Goal: Task Accomplishment & Management: Use online tool/utility

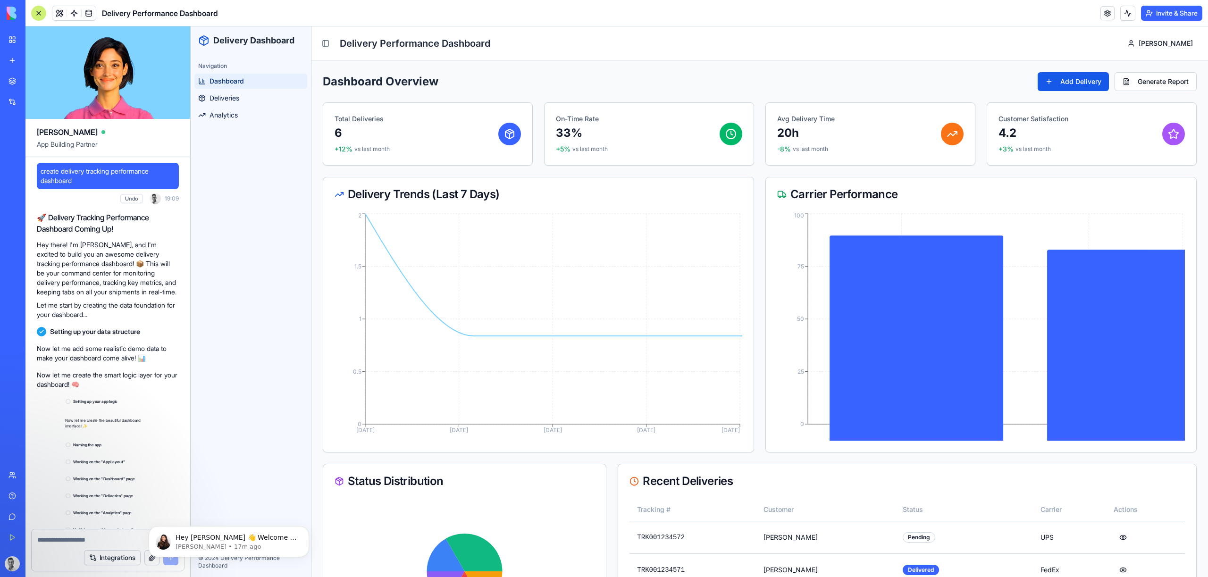
scroll to position [66, 0]
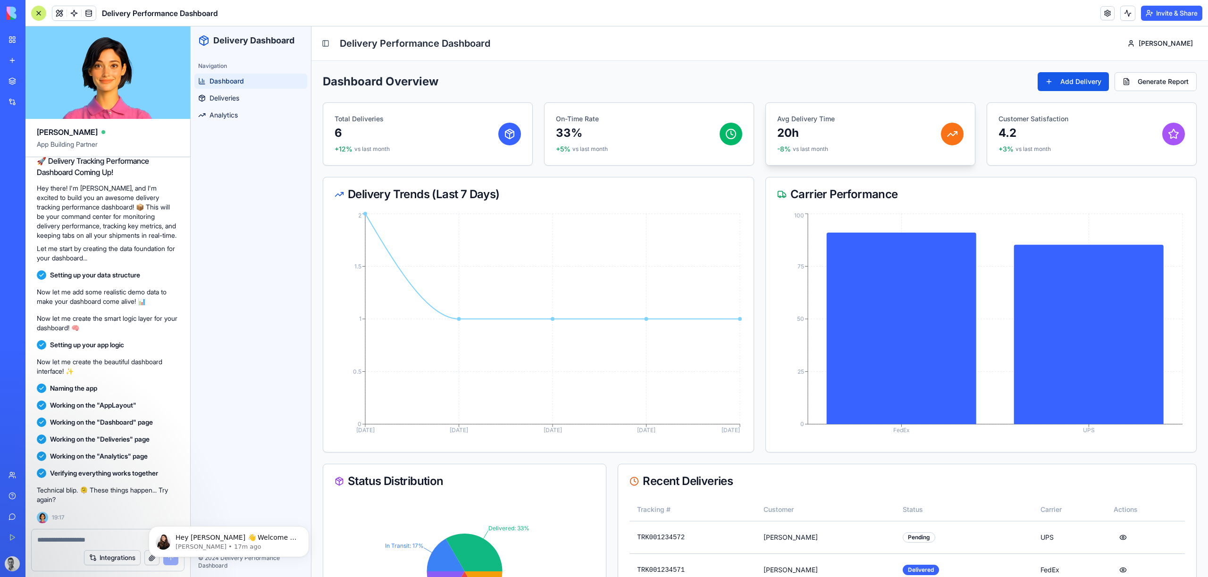
click at [939, 151] on div "Avg Delivery Time 20h -8% vs last month" at bounding box center [870, 134] width 186 height 40
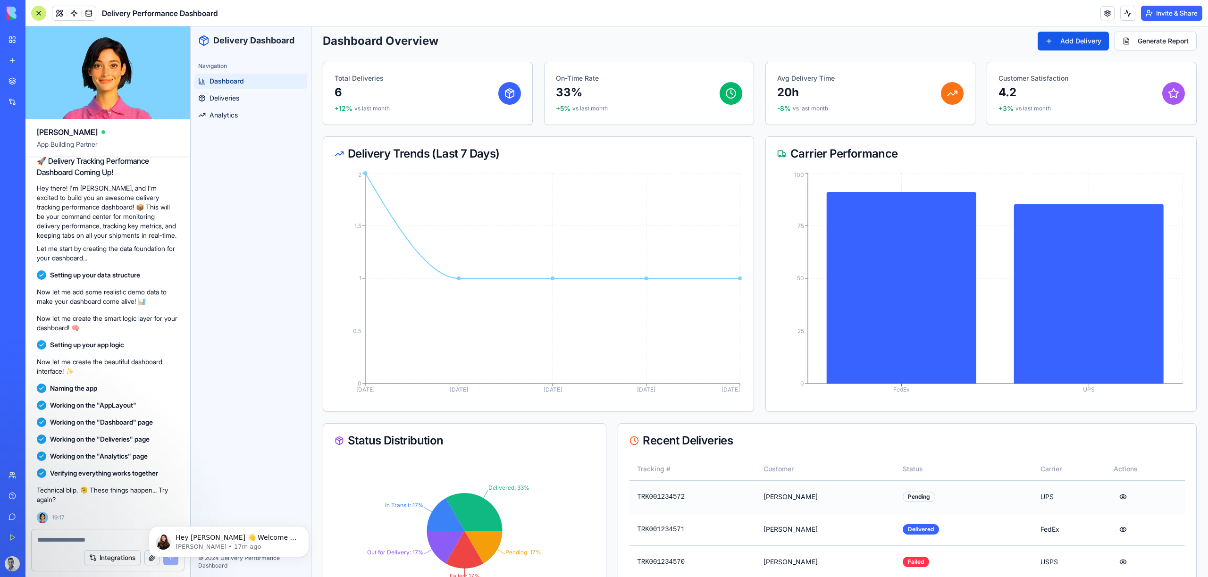
scroll to position [0, 0]
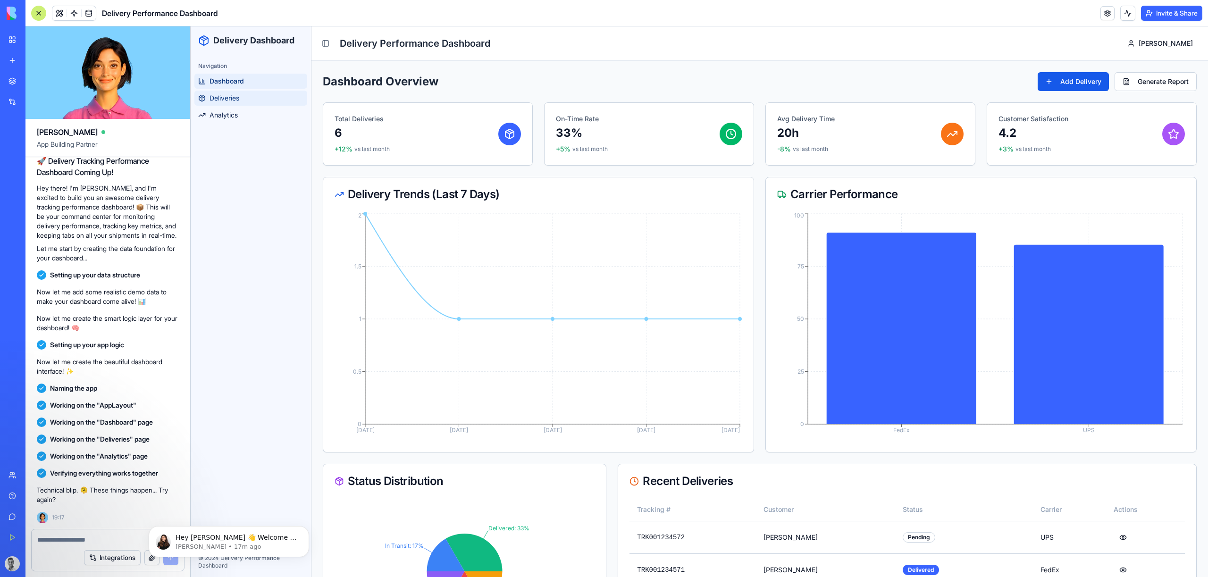
click at [243, 97] on link "Deliveries" at bounding box center [250, 98] width 113 height 15
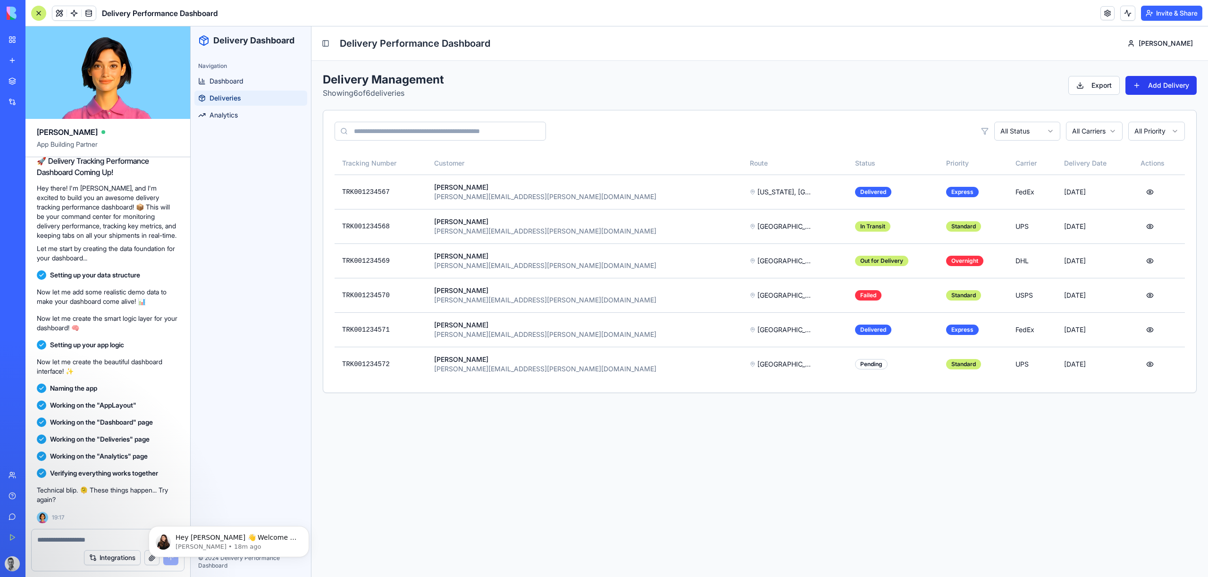
click at [1161, 86] on button "Add Delivery" at bounding box center [1160, 85] width 71 height 19
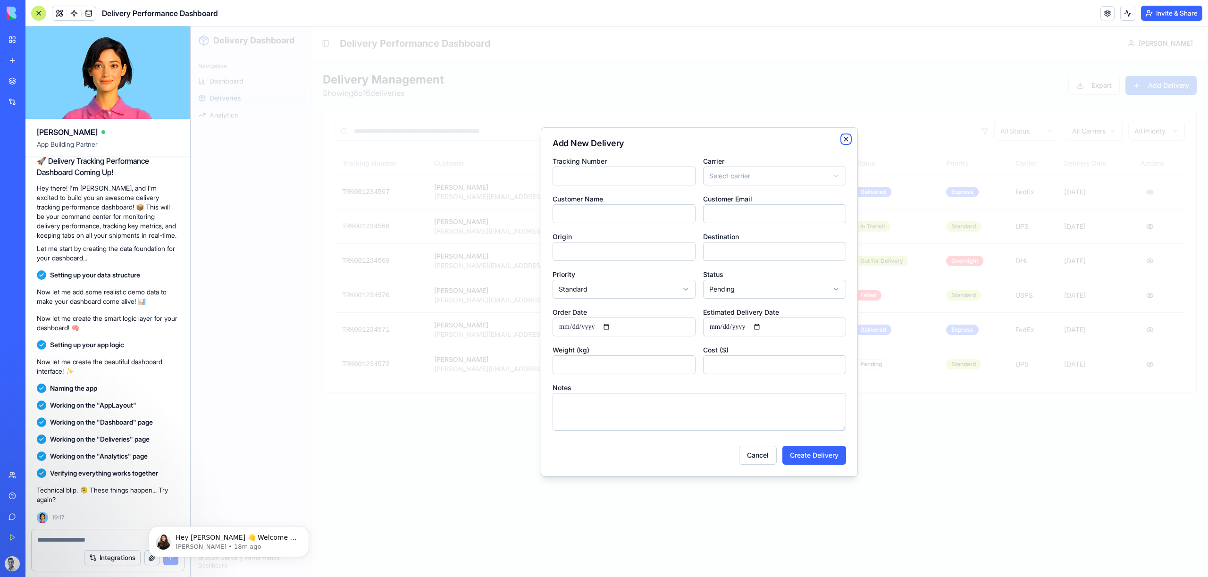
click at [848, 139] on icon "button" at bounding box center [846, 139] width 8 height 8
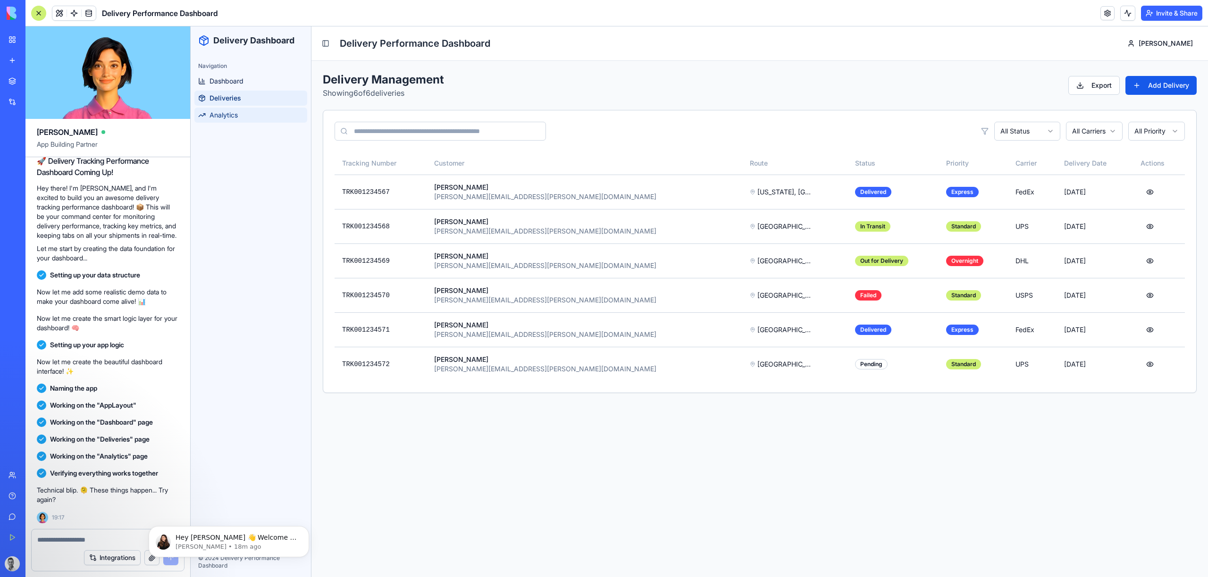
drag, startPoint x: 219, startPoint y: 129, endPoint x: 225, endPoint y: 116, distance: 14.4
click at [219, 128] on div "Navigation Dashboard Deliveries Analytics" at bounding box center [251, 301] width 120 height 492
click at [225, 116] on span "Analytics" at bounding box center [224, 114] width 28 height 9
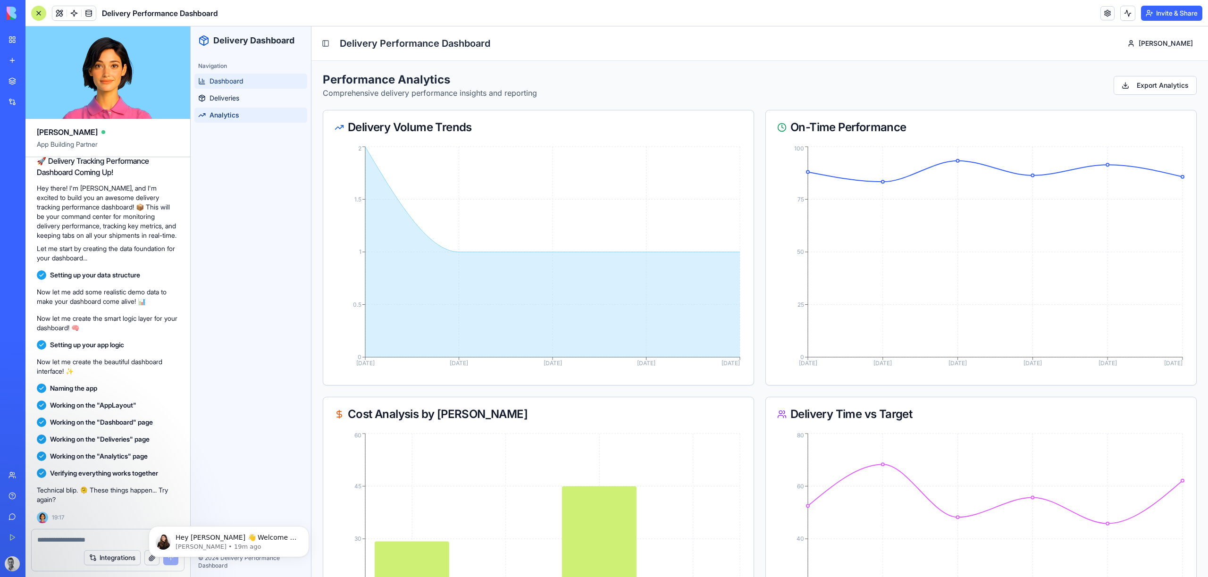
click at [258, 85] on link "Dashboard" at bounding box center [250, 81] width 113 height 15
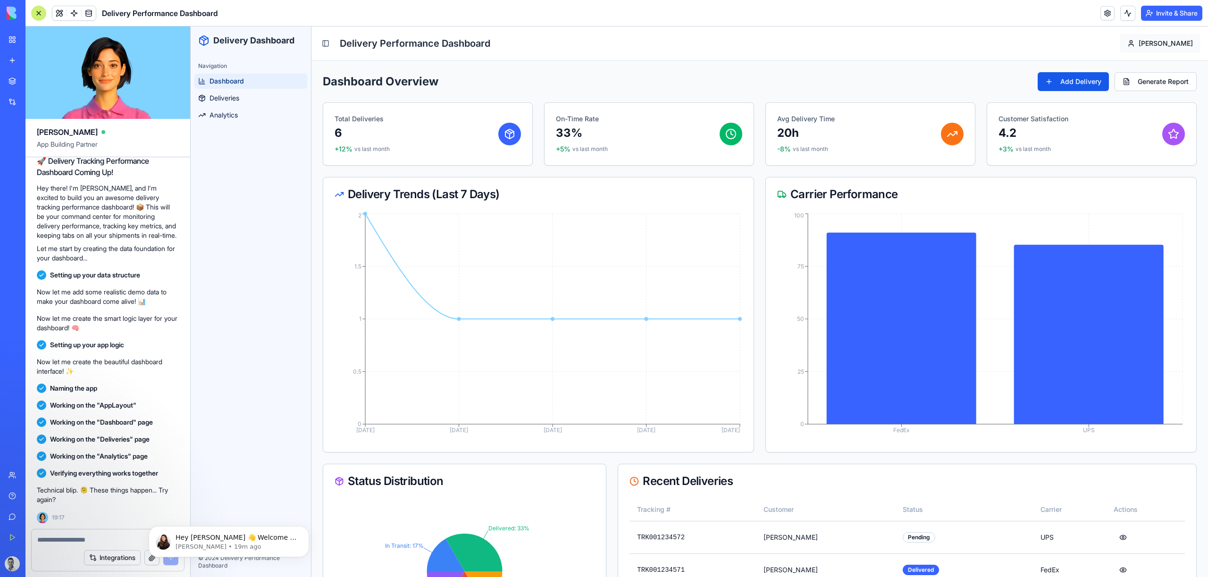
click at [1189, 43] on html "Delivery Dashboard Navigation Dashboard Deliveries Analytics © 2024 Delivery Pe…" at bounding box center [699, 366] width 1017 height 680
drag, startPoint x: 1188, startPoint y: 42, endPoint x: 877, endPoint y: 67, distance: 312.5
click at [1188, 42] on html "Delivery Dashboard Navigation Dashboard Deliveries Analytics © 2024 Delivery Pe…" at bounding box center [699, 366] width 1017 height 680
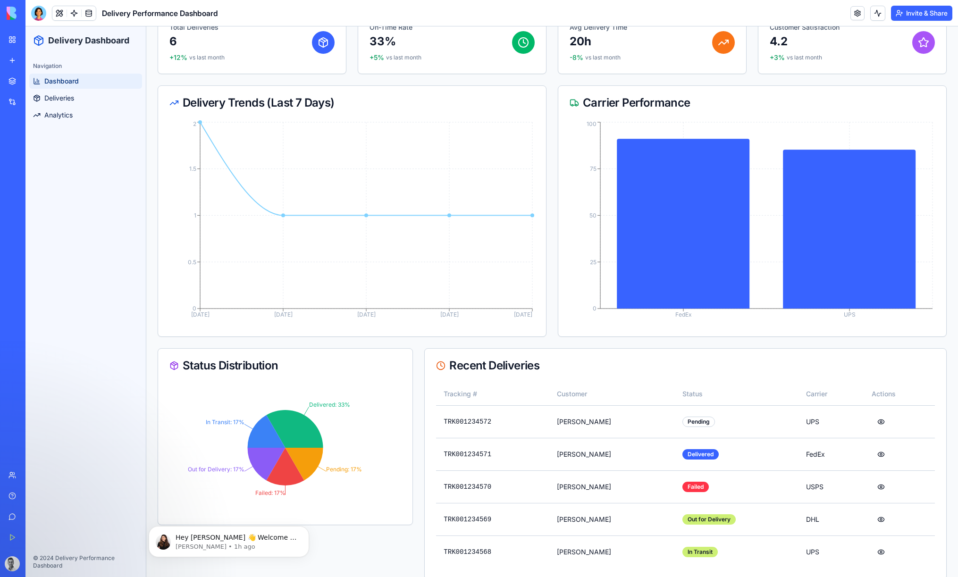
scroll to position [106, 0]
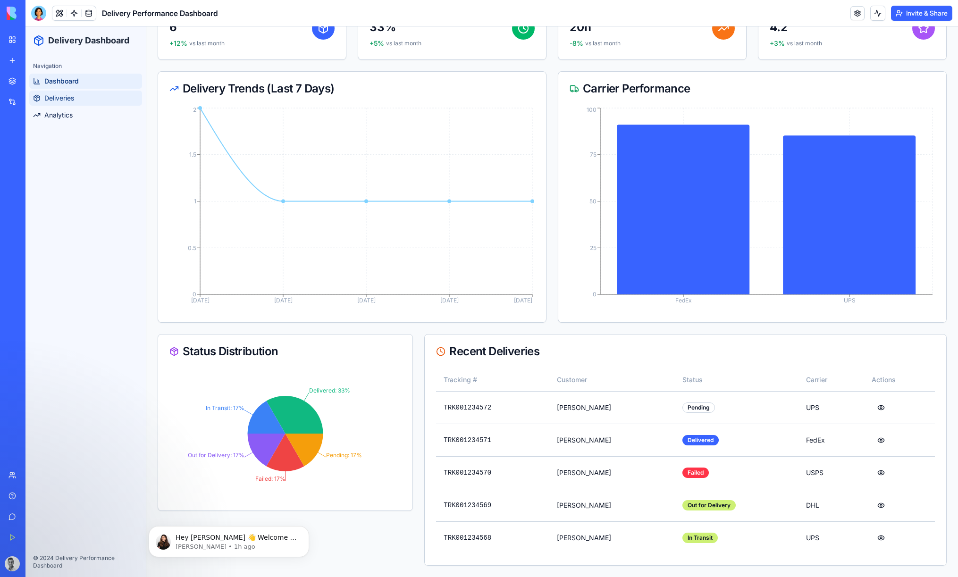
drag, startPoint x: 59, startPoint y: 99, endPoint x: 85, endPoint y: 126, distance: 38.0
click at [59, 99] on span "Deliveries" at bounding box center [59, 97] width 30 height 9
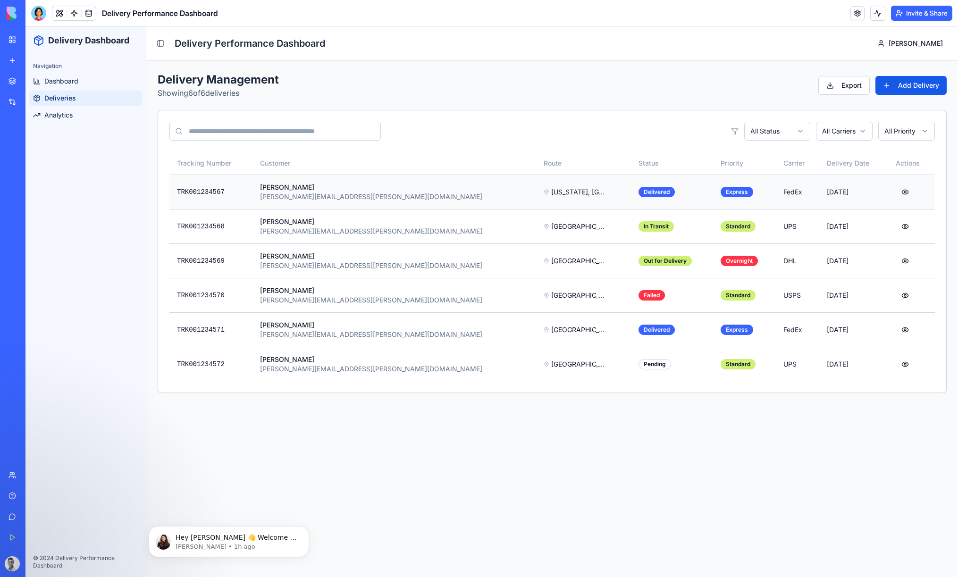
click at [897, 192] on button at bounding box center [905, 192] width 19 height 17
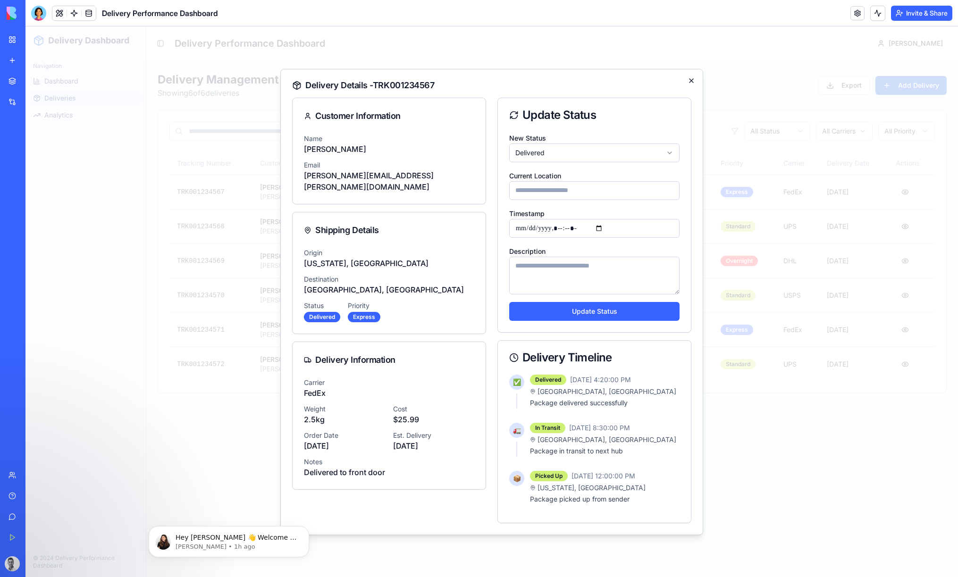
click at [692, 80] on icon "button" at bounding box center [692, 81] width 8 height 8
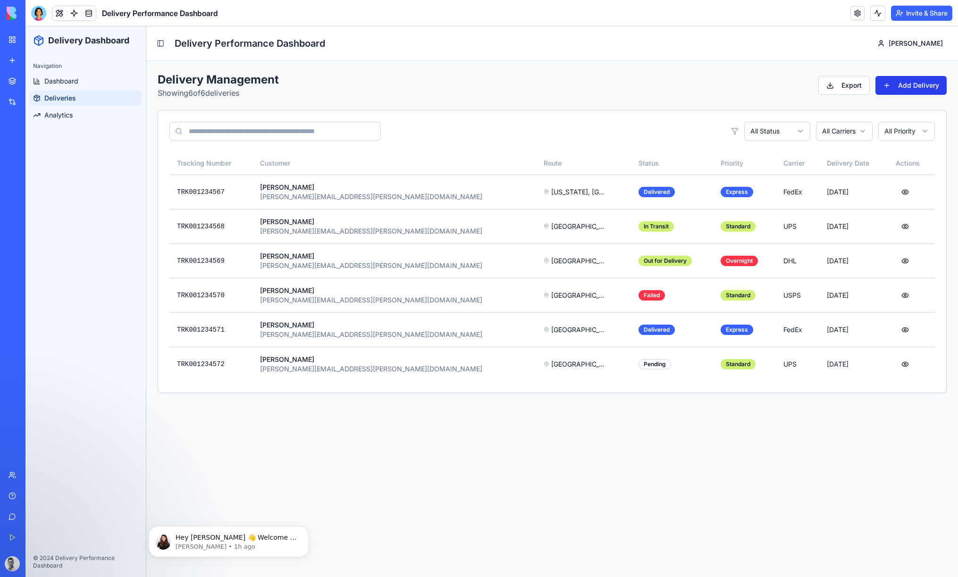
click at [894, 90] on button "Add Delivery" at bounding box center [910, 85] width 71 height 19
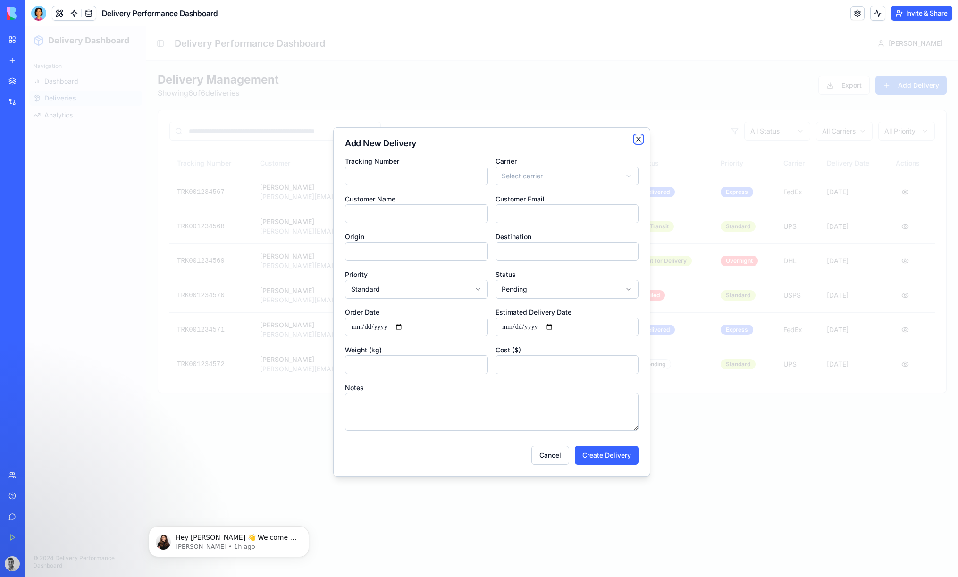
click at [637, 138] on icon "button" at bounding box center [639, 139] width 8 height 8
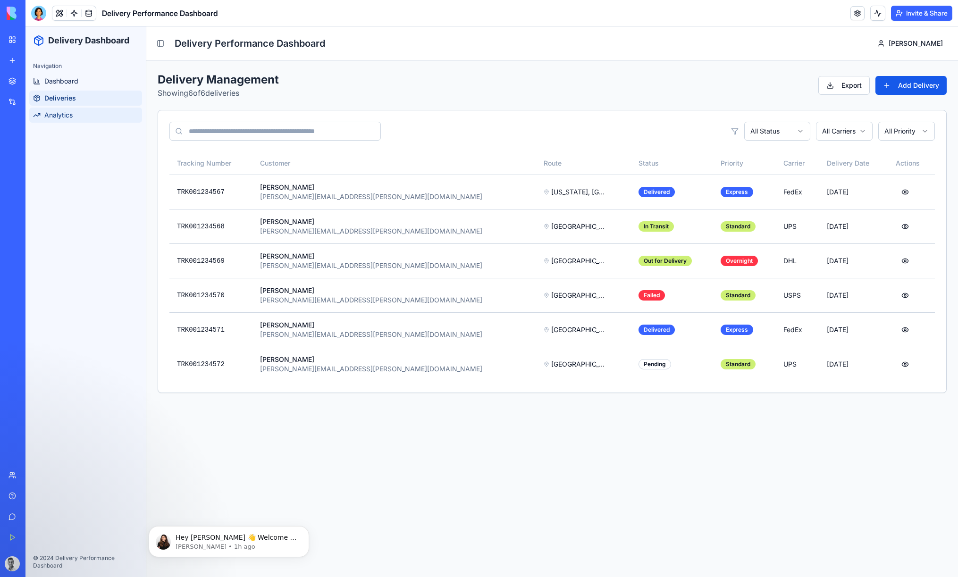
click at [72, 122] on link "Analytics" at bounding box center [85, 115] width 113 height 15
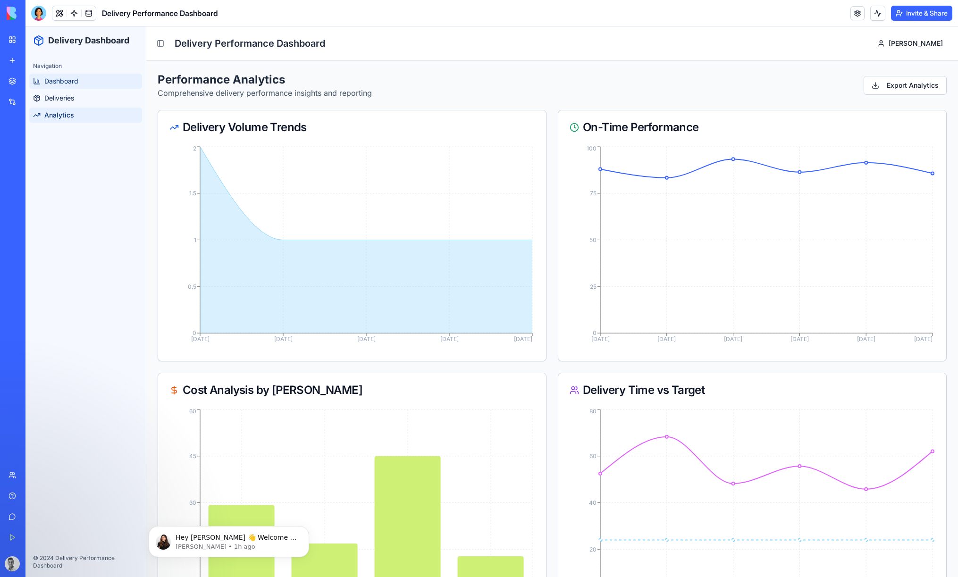
click at [59, 88] on link "Dashboard" at bounding box center [85, 81] width 113 height 15
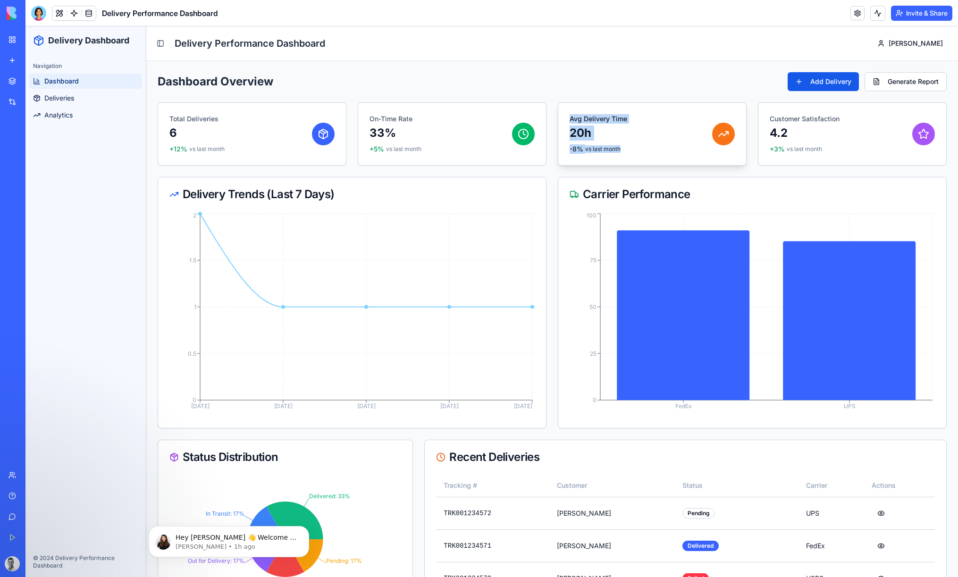
drag, startPoint x: 579, startPoint y: 111, endPoint x: 648, endPoint y: 158, distance: 83.2
click at [648, 158] on div "Avg Delivery Time 20h -8% vs last month" at bounding box center [652, 134] width 188 height 62
drag, startPoint x: 647, startPoint y: 158, endPoint x: 496, endPoint y: 156, distance: 151.0
click at [645, 157] on div "Avg Delivery Time 20h -8% vs last month" at bounding box center [652, 134] width 188 height 62
drag, startPoint x: 321, startPoint y: 118, endPoint x: 437, endPoint y: 146, distance: 119.0
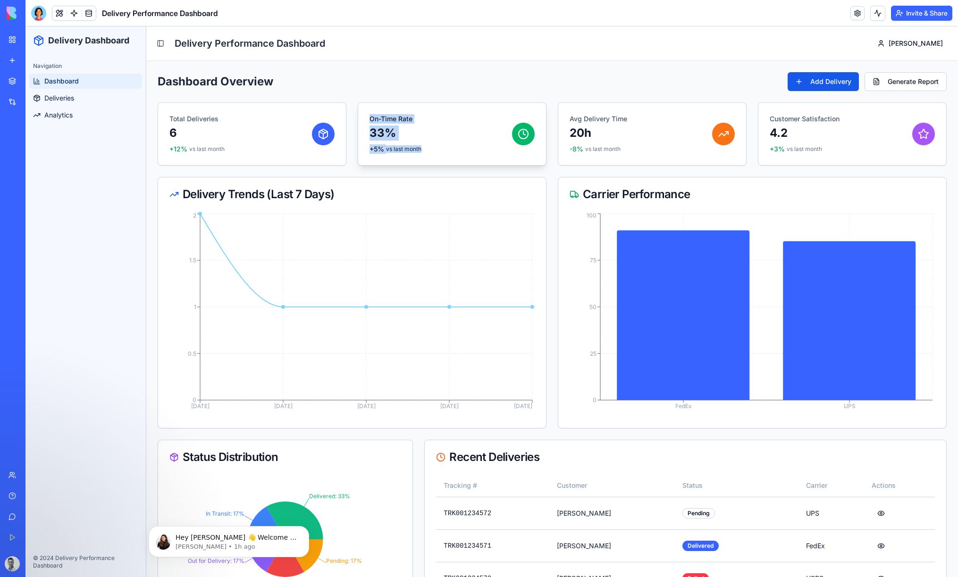
click at [437, 146] on div "Total Deliveries 6 +12% vs last month On-Time Rate 33% +5% vs last month Avg De…" at bounding box center [552, 133] width 789 height 63
click at [437, 146] on div "On-Time Rate 33% +5% vs last month" at bounding box center [451, 134] width 165 height 40
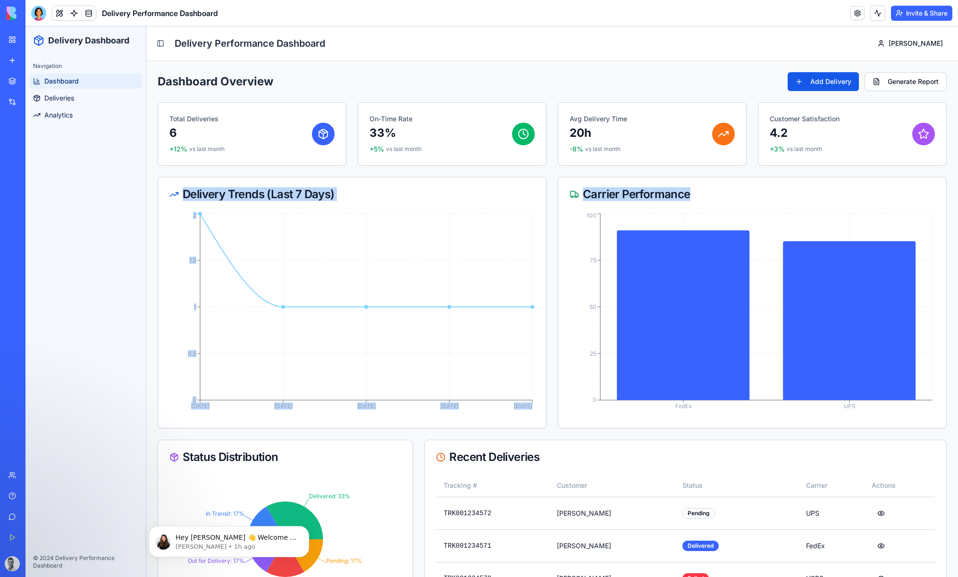
drag, startPoint x: 624, startPoint y: 202, endPoint x: 537, endPoint y: 196, distance: 88.0
click at [537, 196] on div "Delivery Trends (Last 7 Days) 1/15/2025 1/16/2025 1/17/2025 1/14/2025 1/18/2025…" at bounding box center [552, 303] width 789 height 252
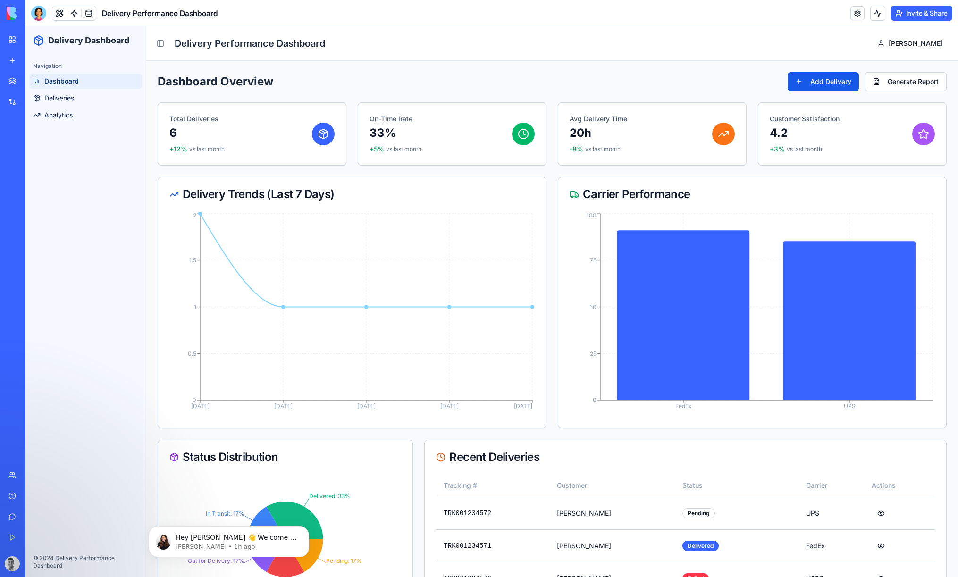
click at [537, 195] on div "Delivery Trends (Last 7 Days)" at bounding box center [352, 194] width 388 height 34
click at [925, 86] on button "Generate Report" at bounding box center [906, 81] width 82 height 19
click at [836, 83] on button "Add Delivery" at bounding box center [833, 81] width 71 height 19
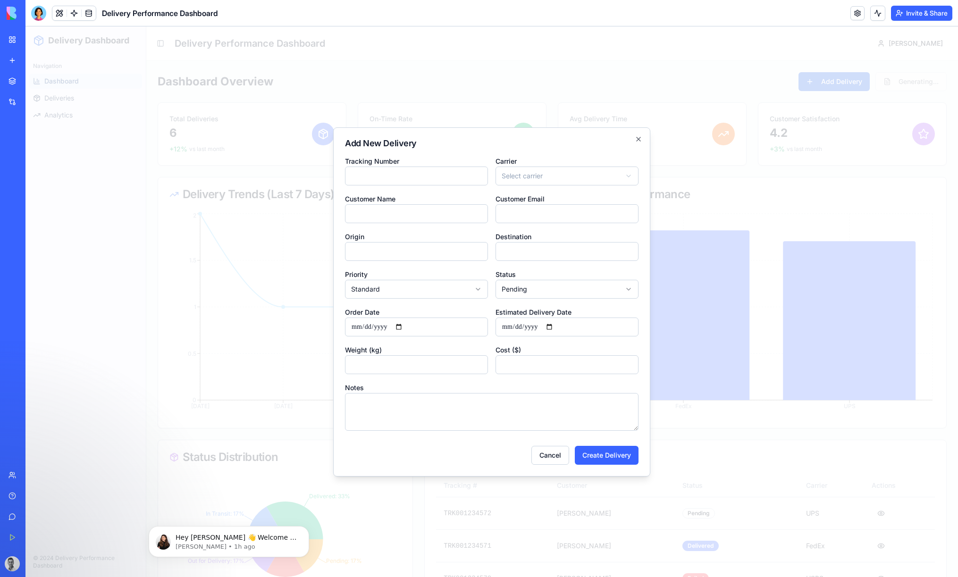
drag, startPoint x: 600, startPoint y: 165, endPoint x: 599, endPoint y: 171, distance: 6.3
click at [600, 168] on div "Carrier Select carrier ***** *** *** ****" at bounding box center [566, 170] width 143 height 30
click at [598, 176] on body "Delivery Dashboard Navigation Dashboard Deliveries Analytics © 2024 Delivery Pe…" at bounding box center [491, 354] width 932 height 656
click at [583, 179] on body "Delivery Dashboard Navigation Dashboard Deliveries Analytics © 2024 Delivery Pe…" at bounding box center [491, 354] width 932 height 656
click at [637, 138] on body "Delivery Dashboard Navigation Dashboard Deliveries Analytics © 2024 Delivery Pe…" at bounding box center [491, 354] width 932 height 656
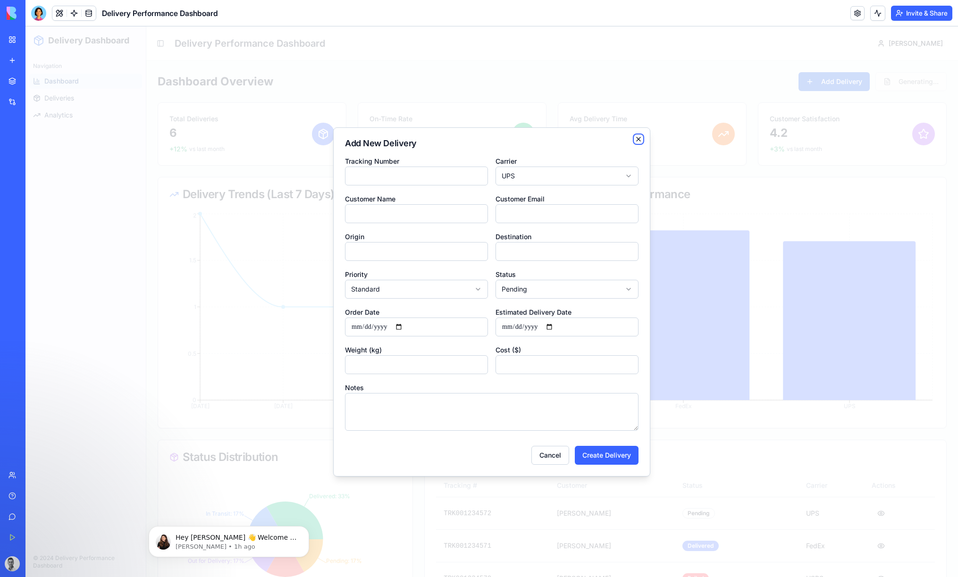
click at [637, 139] on icon "button" at bounding box center [639, 139] width 8 height 8
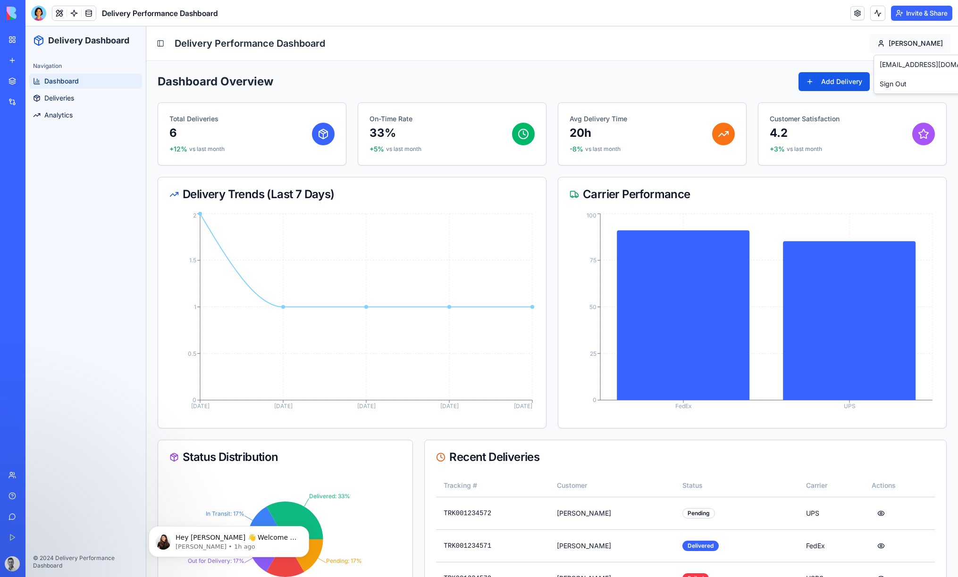
click at [940, 45] on html "Delivery Dashboard Navigation Dashboard Deliveries Analytics © 2024 Delivery Pe…" at bounding box center [491, 354] width 932 height 656
click at [933, 45] on html "Delivery Dashboard Navigation Dashboard Deliveries Analytics © 2024 Delivery Pe…" at bounding box center [491, 354] width 932 height 656
click at [918, 46] on html "Delivery Dashboard Navigation Dashboard Deliveries Analytics © 2024 Delivery Pe…" at bounding box center [491, 354] width 932 height 656
click at [230, 59] on html "Delivery Dashboard Navigation Dashboard Deliveries Analytics © 2024 Delivery Pe…" at bounding box center [491, 354] width 932 height 656
click at [62, 116] on span "Analytics" at bounding box center [58, 114] width 28 height 9
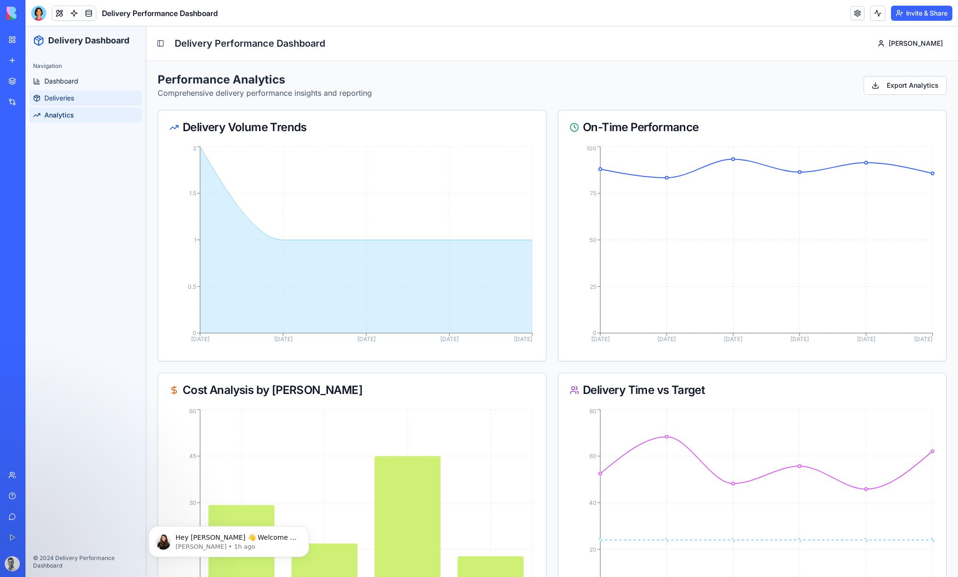
click at [67, 101] on span "Deliveries" at bounding box center [59, 97] width 30 height 9
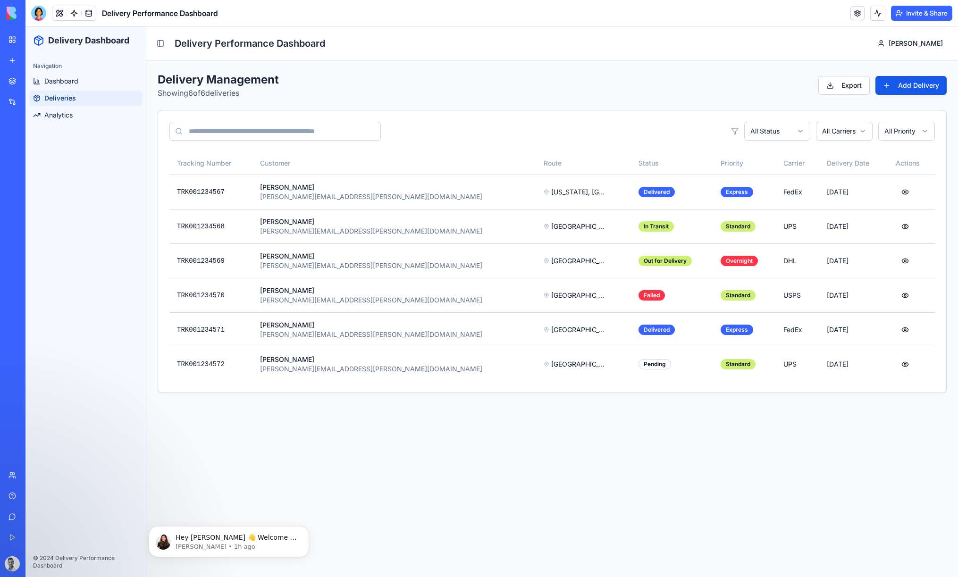
click at [9, 36] on link "My Workspace" at bounding box center [22, 39] width 38 height 19
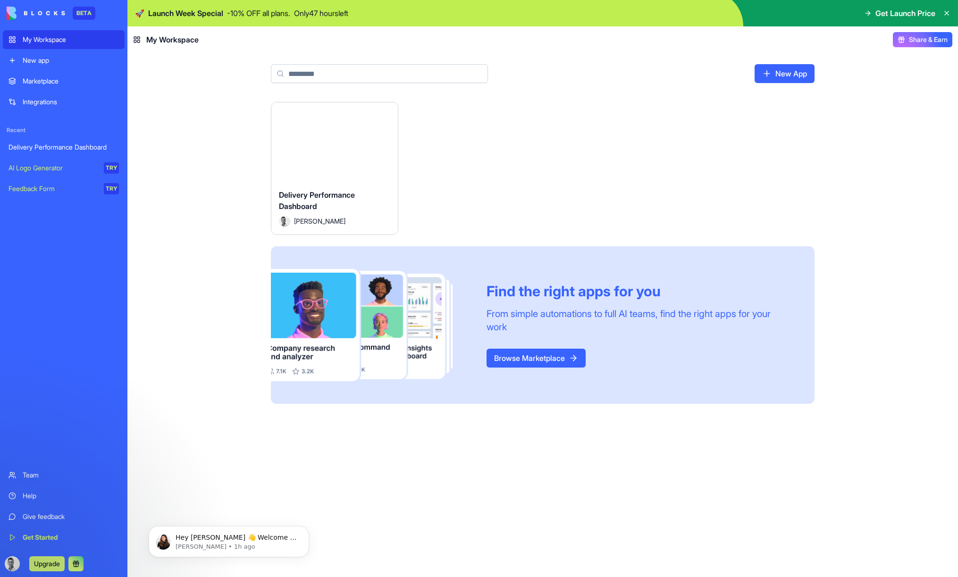
click at [321, 182] on div "Delivery Performance Dashboard Ari Efron" at bounding box center [334, 208] width 126 height 53
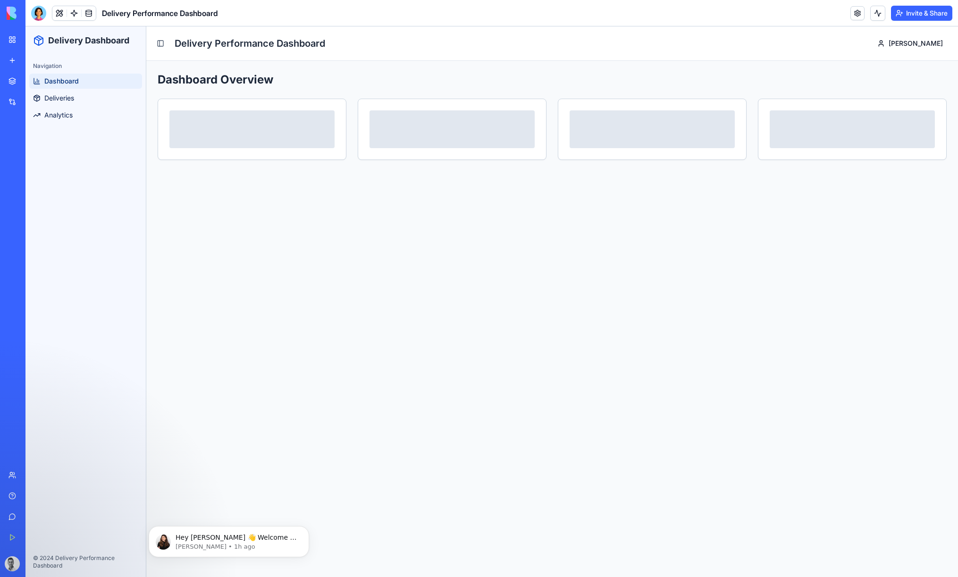
click at [16, 533] on link "Get Started" at bounding box center [22, 537] width 38 height 19
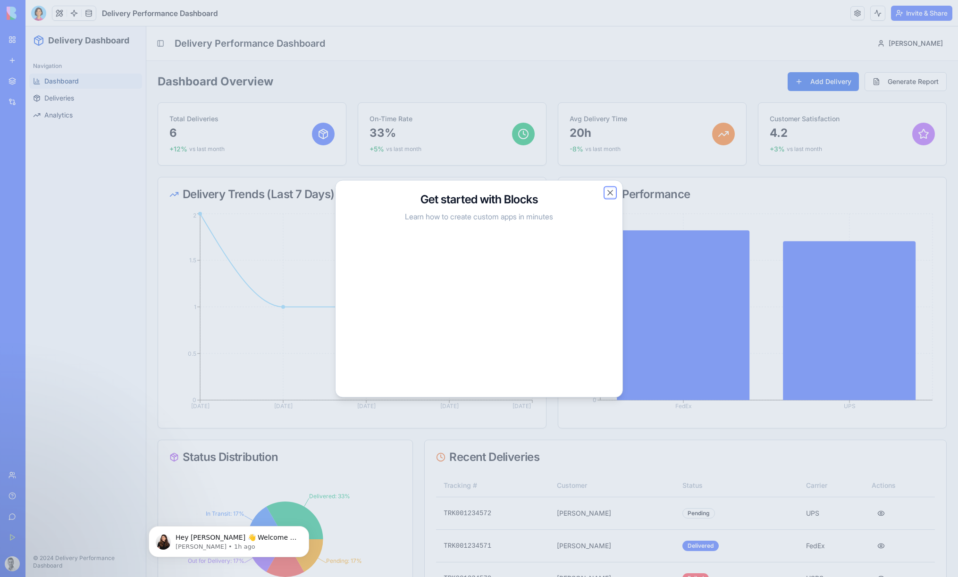
click at [607, 195] on button "Close" at bounding box center [609, 192] width 9 height 9
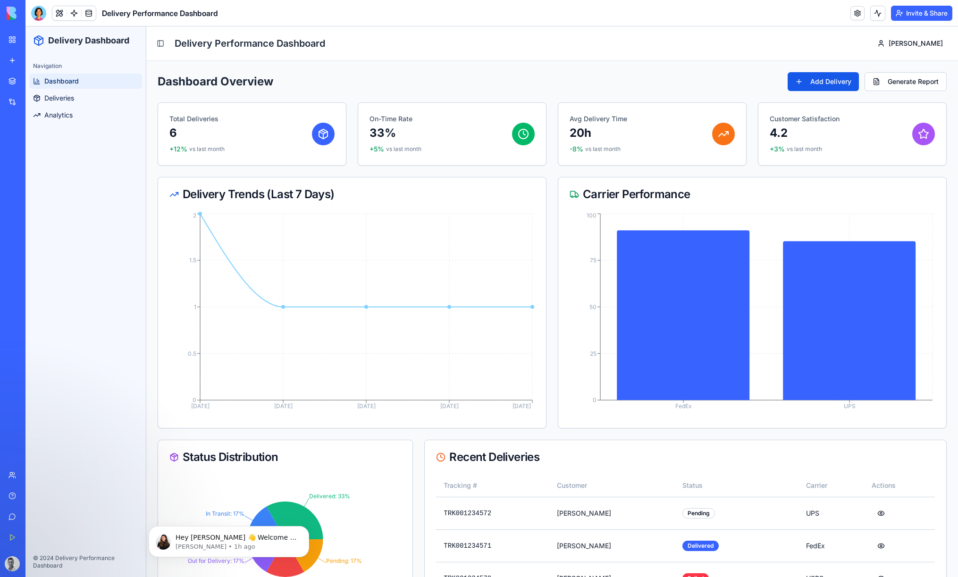
click at [13, 516] on link "Give feedback" at bounding box center [22, 516] width 38 height 19
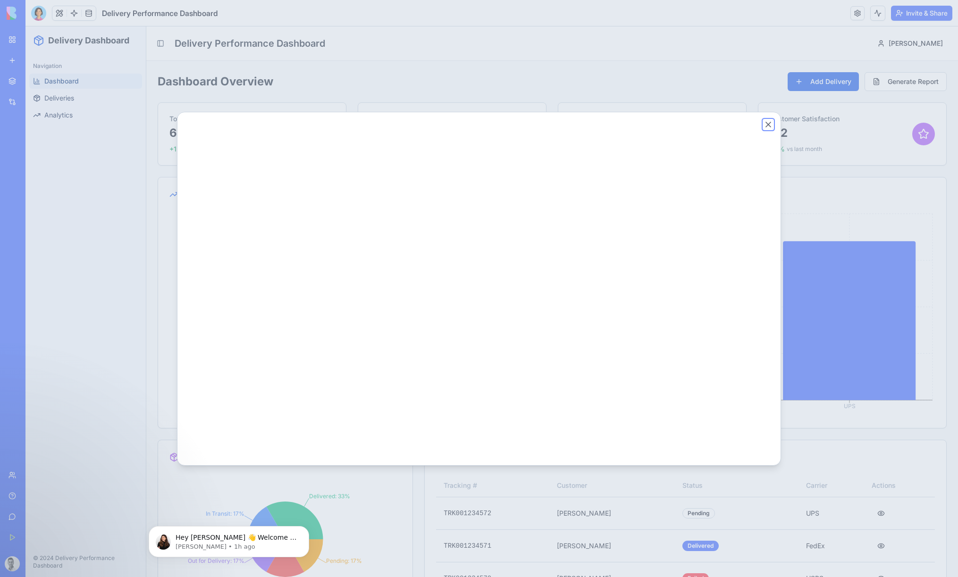
click at [767, 124] on button "Close" at bounding box center [768, 124] width 9 height 9
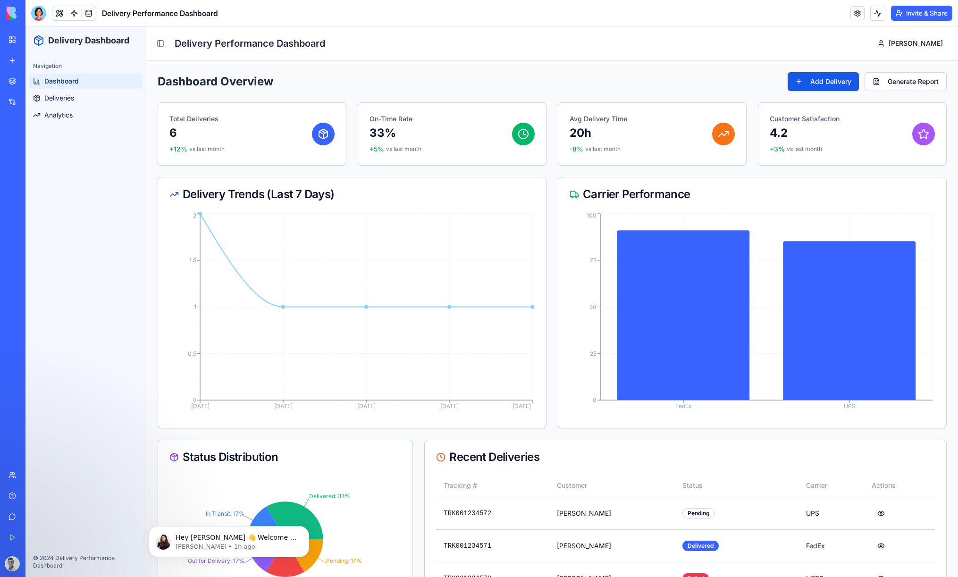
click at [35, 59] on div "New app" at bounding box center [29, 60] width 12 height 9
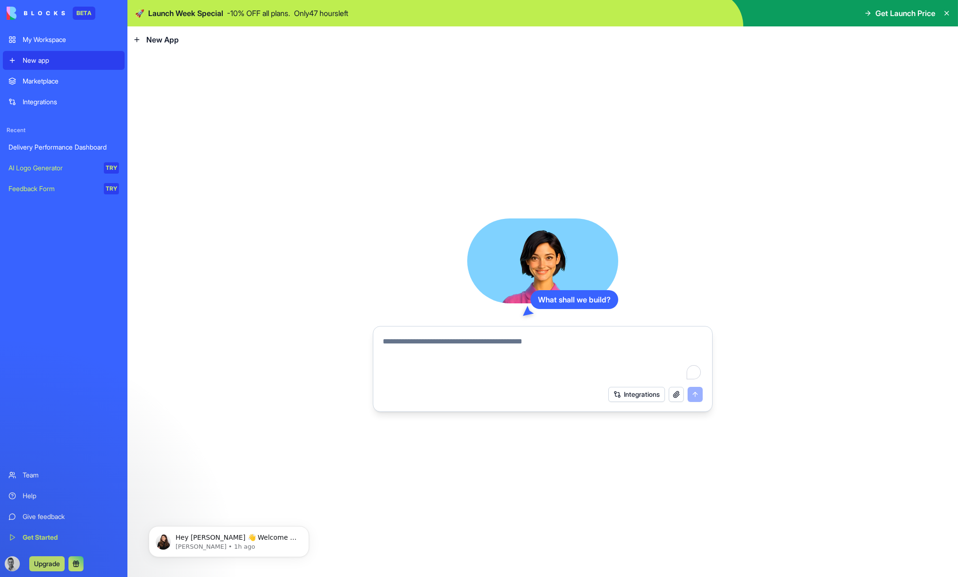
click at [81, 52] on link "New app" at bounding box center [64, 60] width 122 height 19
click at [79, 44] on div "My Workspace" at bounding box center [71, 39] width 96 height 9
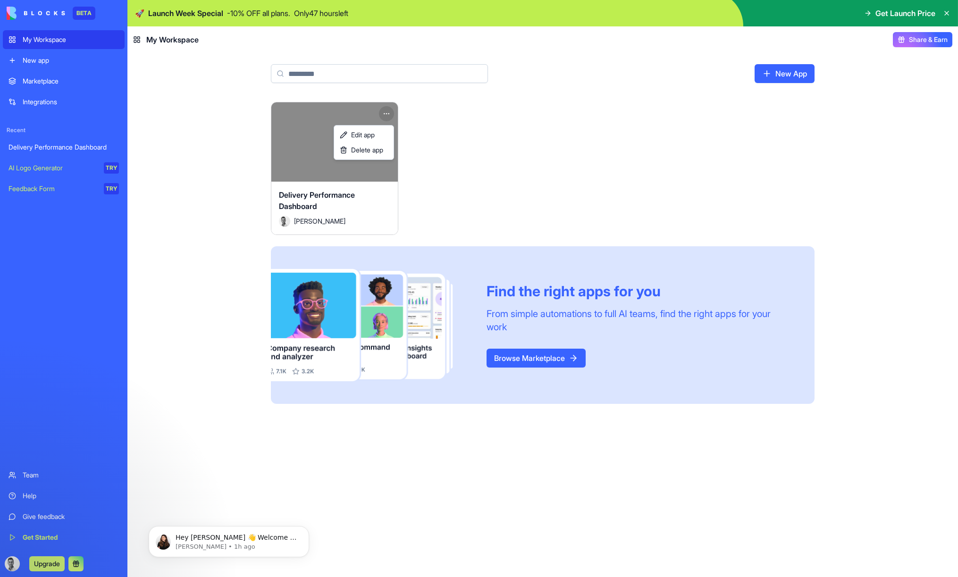
click at [386, 111] on html "BETA My Workspace New app Marketplace Integrations Recent Delivery Performance …" at bounding box center [479, 288] width 958 height 577
click at [375, 129] on link "Edit app" at bounding box center [364, 134] width 56 height 15
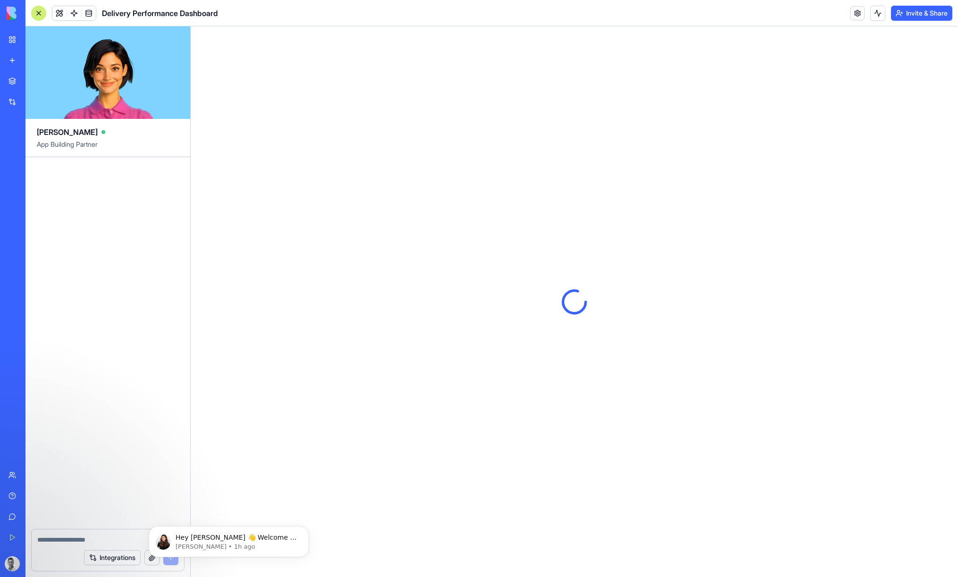
scroll to position [529, 0]
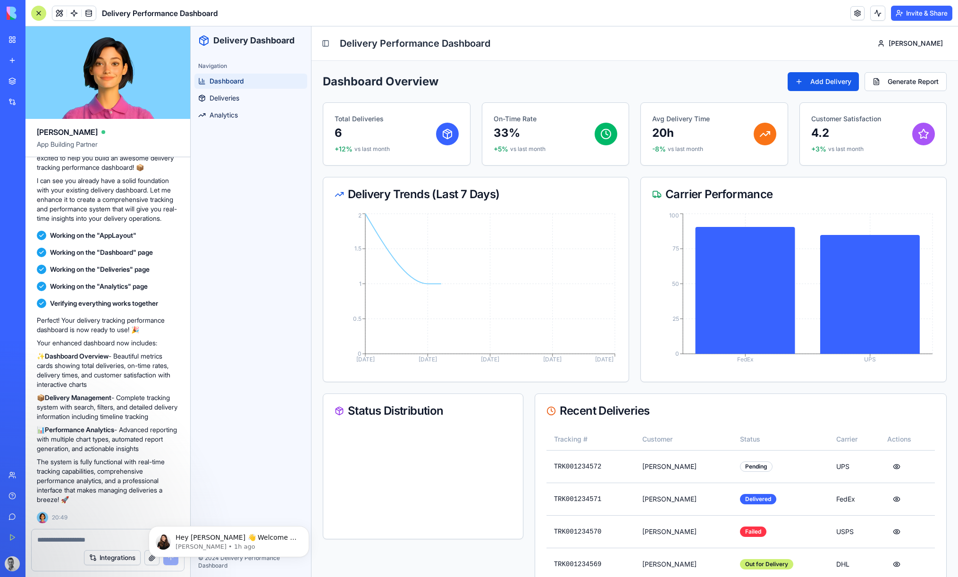
click at [94, 538] on textarea at bounding box center [107, 539] width 141 height 9
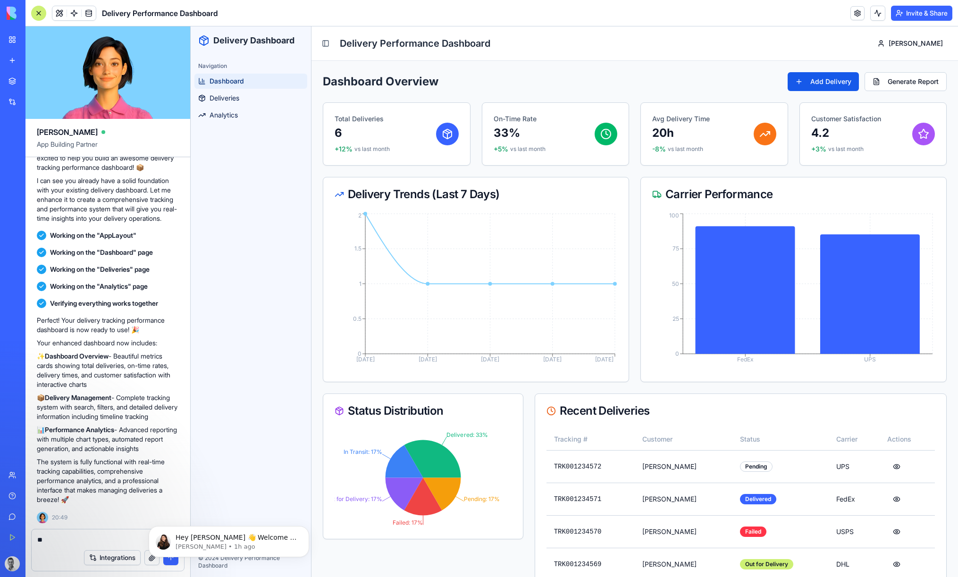
type textarea "*"
type textarea "**********"
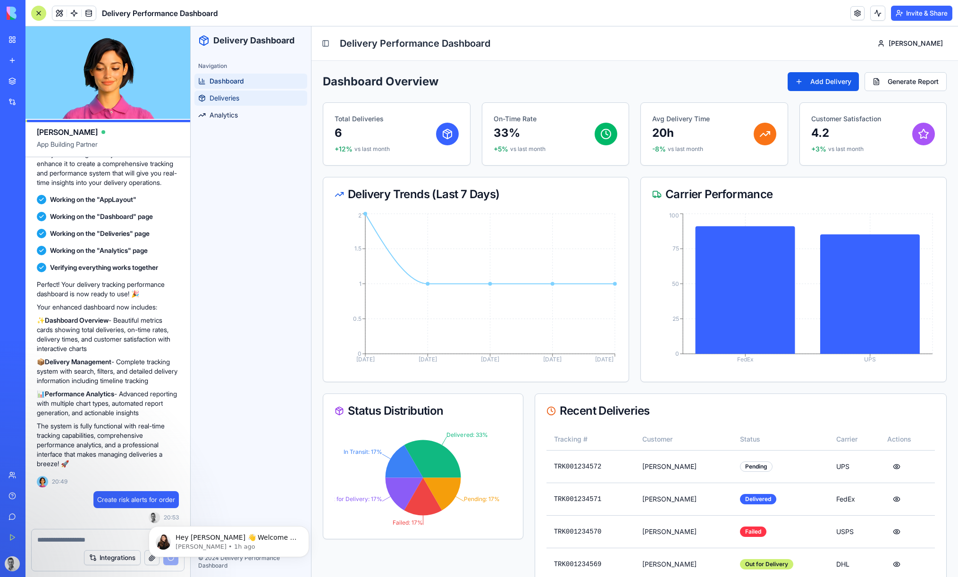
click at [250, 100] on link "Deliveries" at bounding box center [250, 98] width 113 height 15
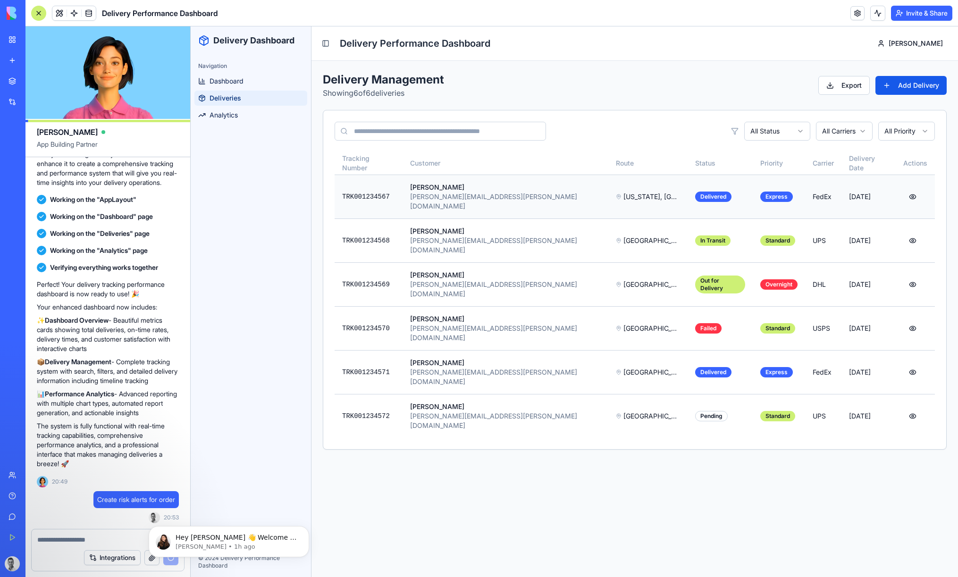
click at [608, 180] on td "New York, NY → Los Angeles, CA" at bounding box center [647, 197] width 79 height 44
drag, startPoint x: 512, startPoint y: 190, endPoint x: 635, endPoint y: 195, distance: 122.8
click at [512, 190] on div "[PERSON_NAME]" at bounding box center [505, 187] width 191 height 9
drag, startPoint x: 873, startPoint y: 194, endPoint x: 866, endPoint y: 193, distance: 6.2
click at [869, 194] on td "[DATE]" at bounding box center [868, 197] width 54 height 44
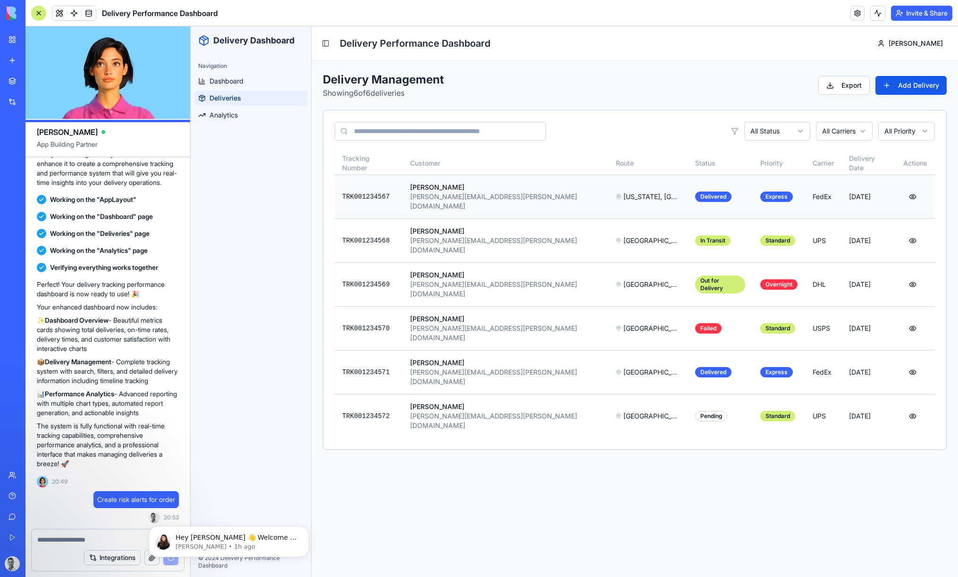
click at [854, 191] on td "[DATE]" at bounding box center [868, 197] width 54 height 44
drag, startPoint x: 678, startPoint y: 185, endPoint x: 633, endPoint y: 192, distance: 45.8
click at [688, 185] on td "Delivered" at bounding box center [720, 197] width 65 height 44
click at [423, 199] on td "Sarah Johnson sarah.johnson@email.com" at bounding box center [506, 197] width 206 height 44
click at [59, 542] on textarea at bounding box center [107, 539] width 141 height 9
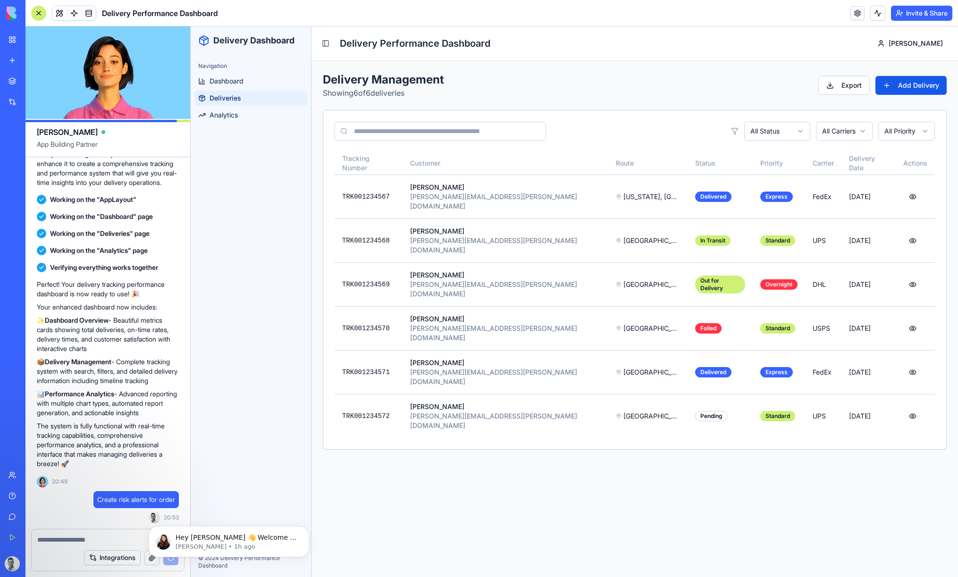
click at [59, 543] on textarea at bounding box center [107, 539] width 141 height 9
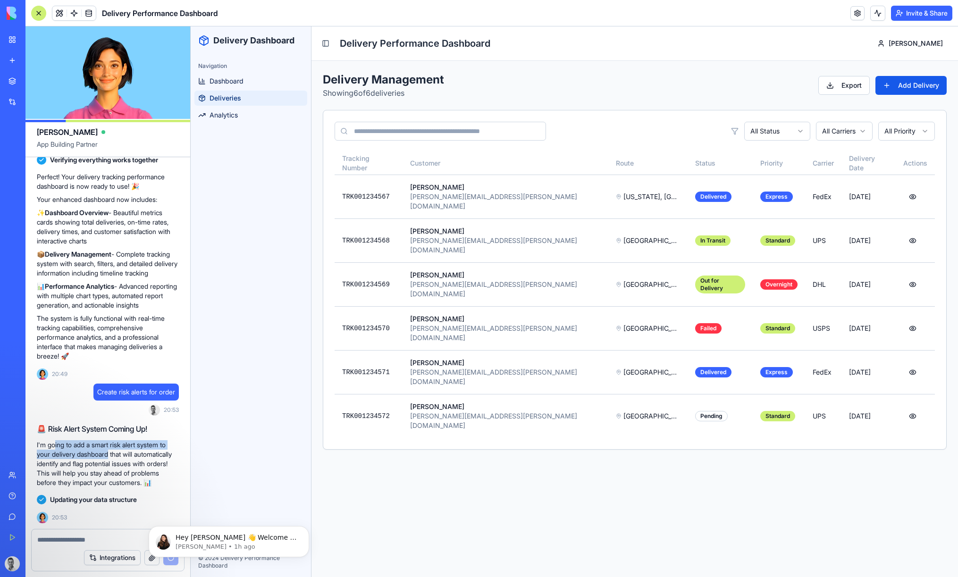
drag, startPoint x: 55, startPoint y: 440, endPoint x: 79, endPoint y: 443, distance: 24.2
click at [101, 445] on p "I'm going to add a smart risk alert system to your delivery dashboard that will…" at bounding box center [108, 463] width 142 height 47
click at [78, 443] on p "I'm going to add a smart risk alert system to your delivery dashboard that will…" at bounding box center [108, 463] width 142 height 47
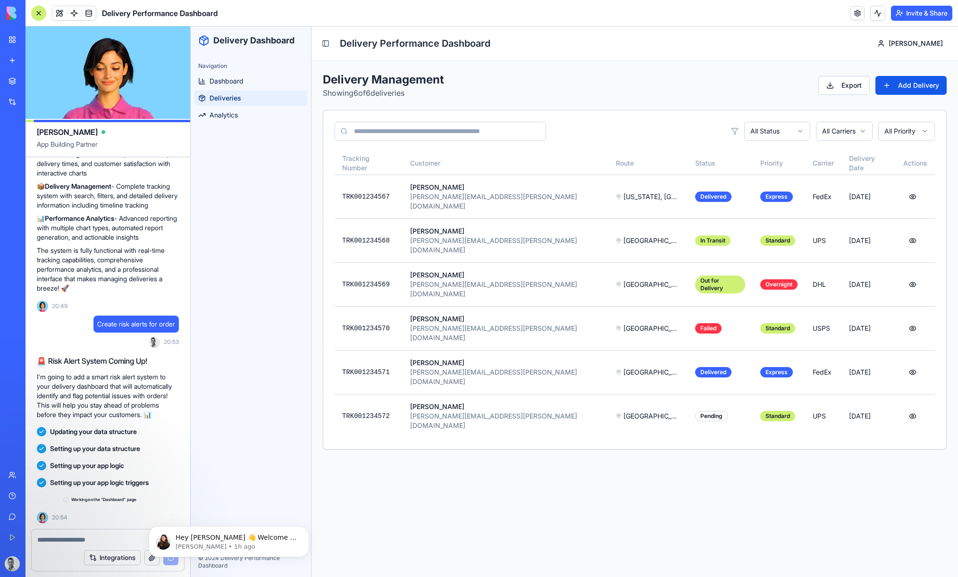
scroll to position [749, 0]
click at [309, 529] on button "Dismiss notification" at bounding box center [306, 529] width 12 height 12
